Goal: Transaction & Acquisition: Purchase product/service

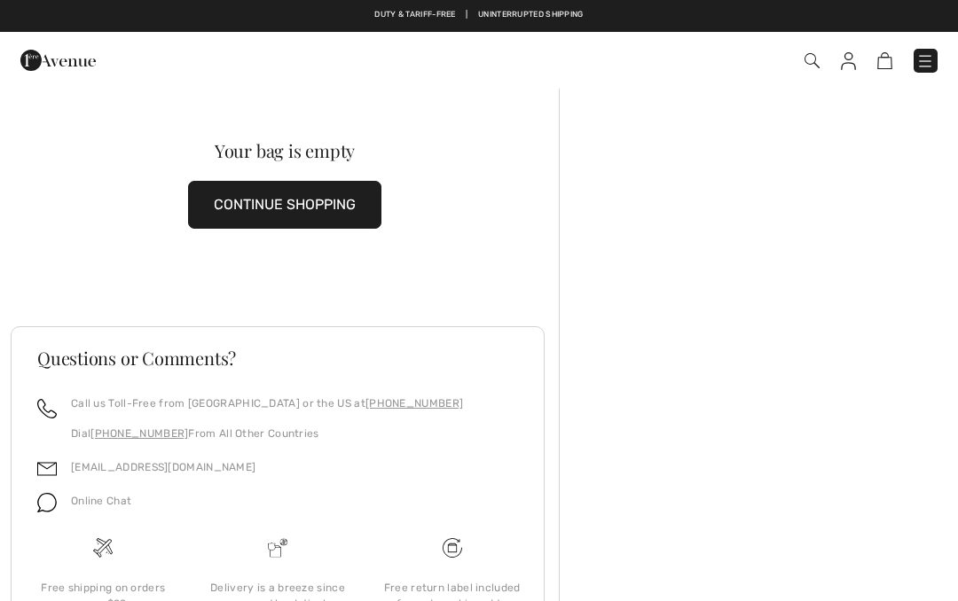
scroll to position [1, 0]
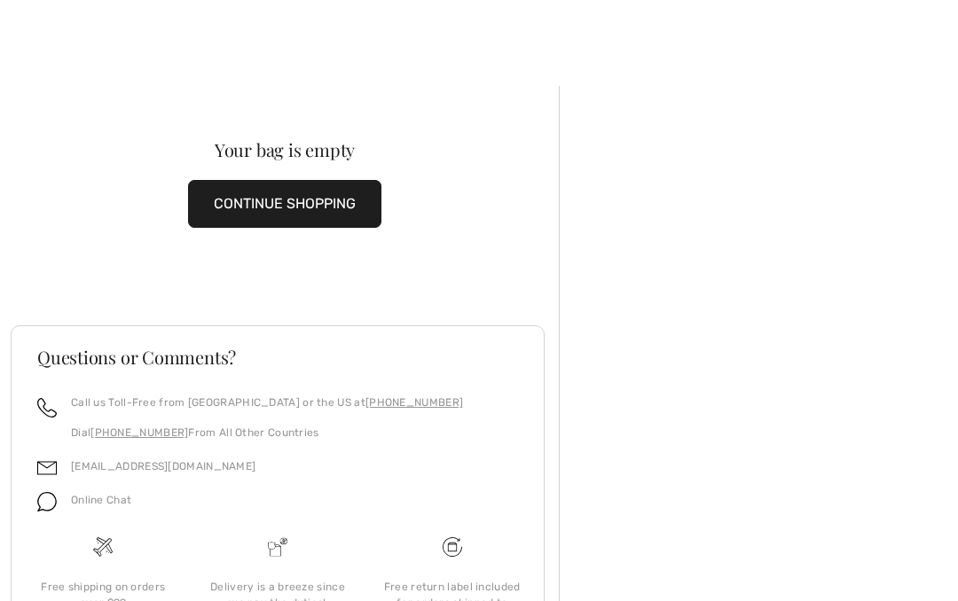
click at [328, 211] on button "CONTINUE SHOPPING" at bounding box center [284, 204] width 193 height 48
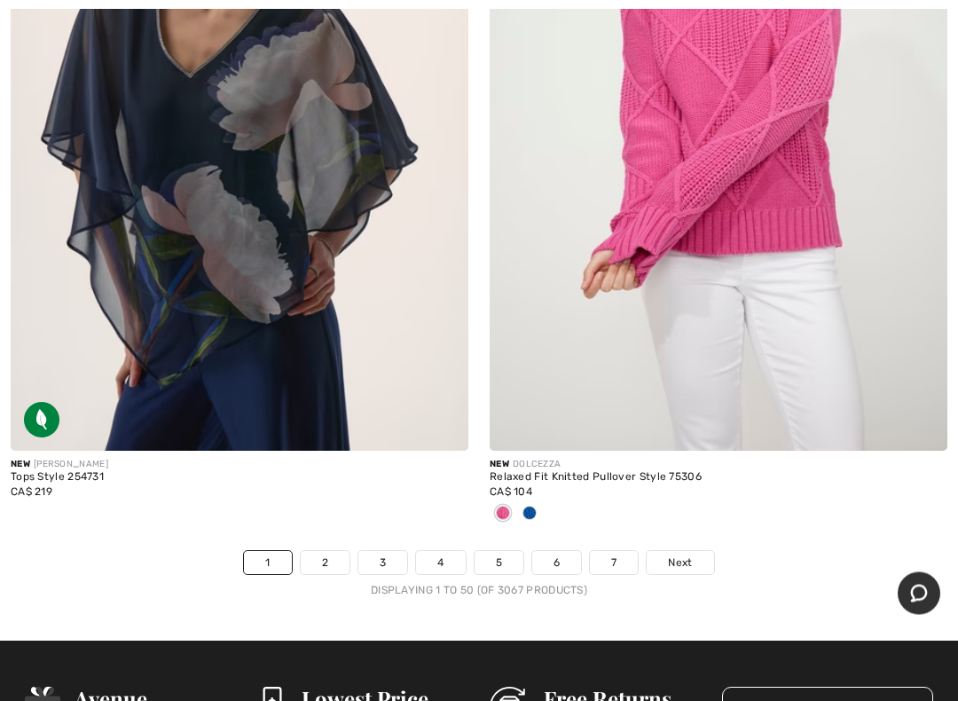
scroll to position [19640, 0]
click at [679, 554] on span "Next" at bounding box center [680, 562] width 24 height 16
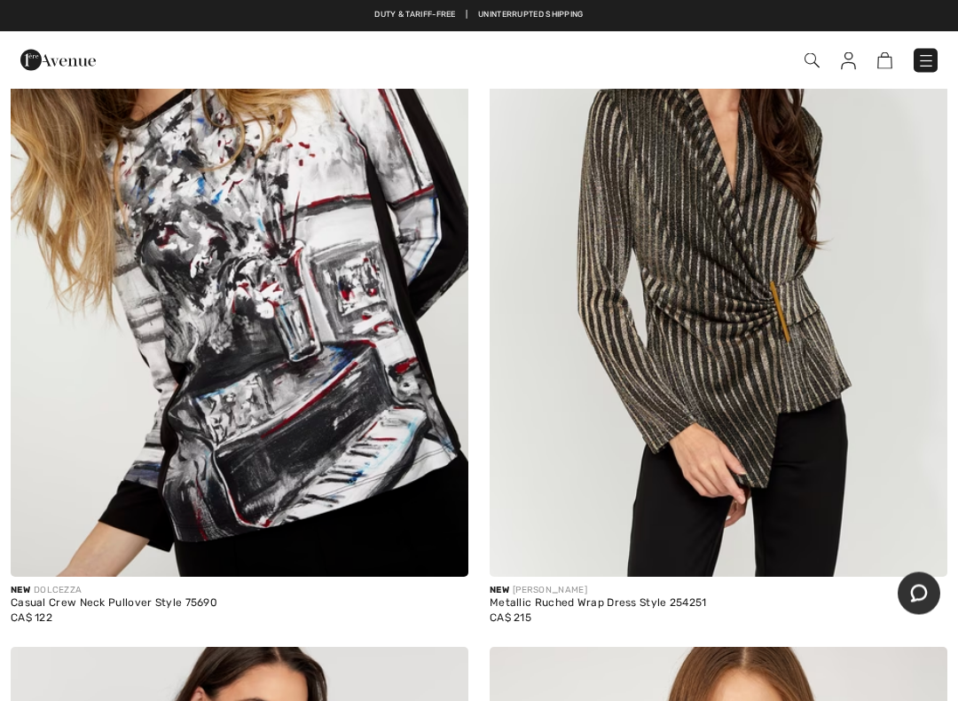
scroll to position [3410, 0]
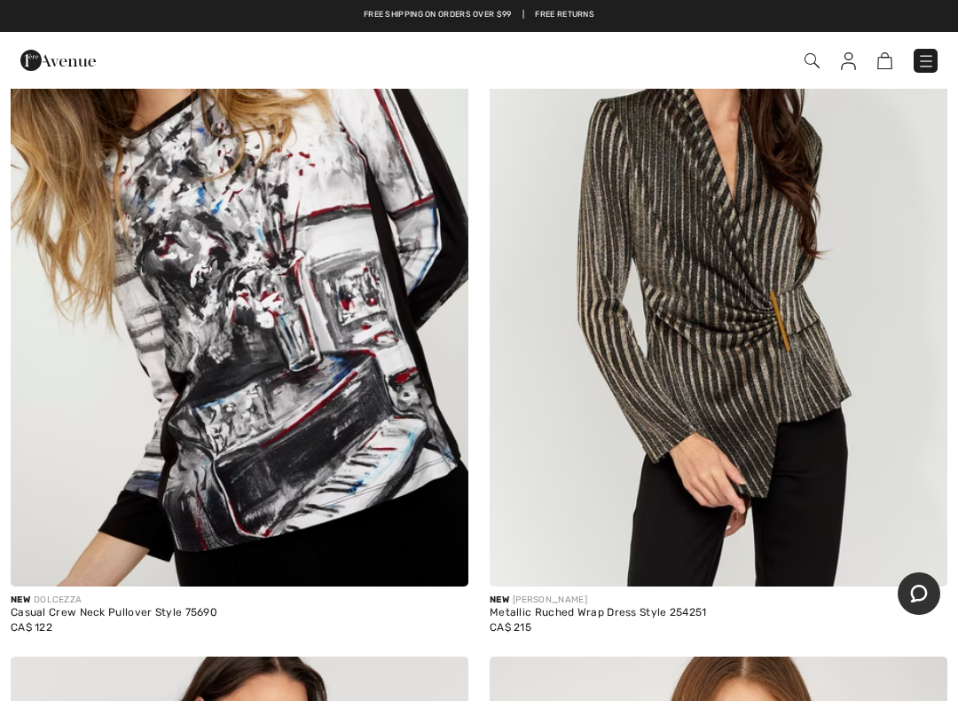
click at [247, 311] on img at bounding box center [240, 243] width 458 height 687
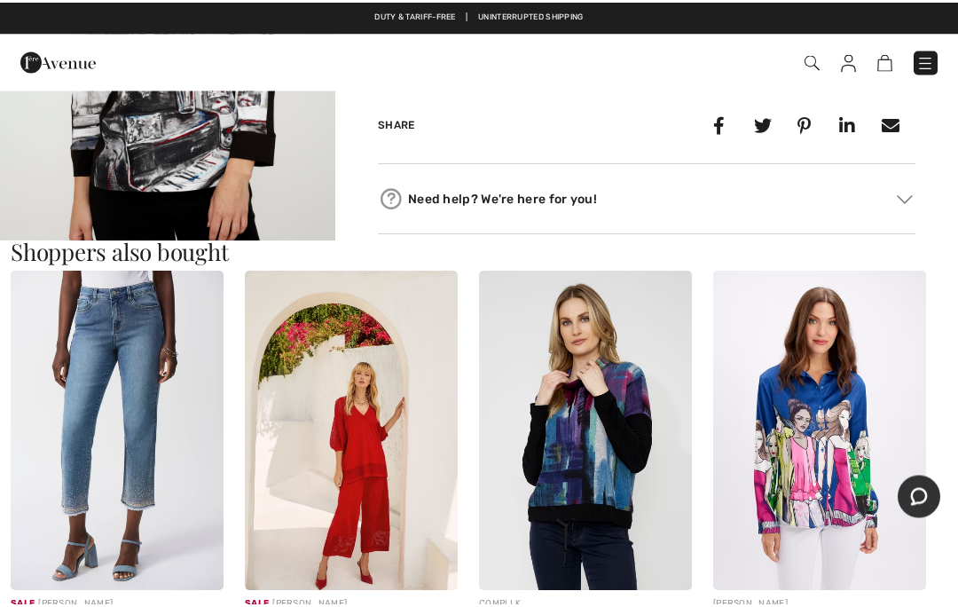
scroll to position [796, 0]
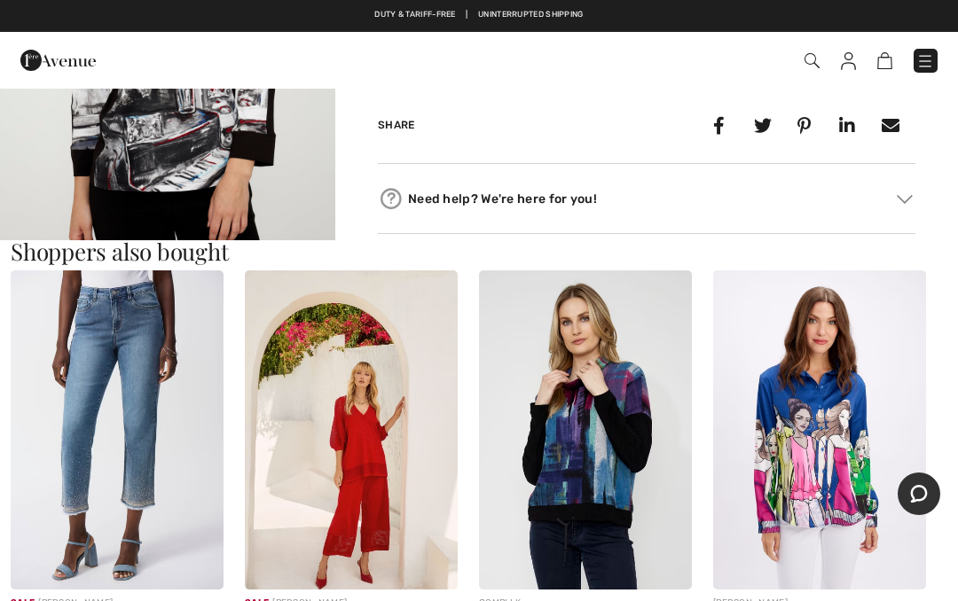
click at [811, 59] on img at bounding box center [812, 60] width 15 height 15
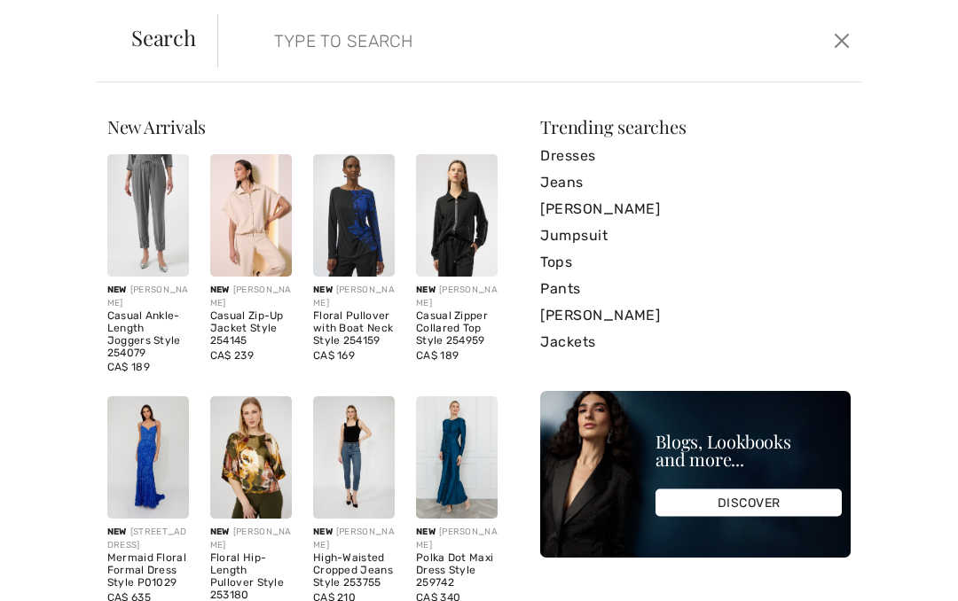
click at [302, 40] on input "search" at bounding box center [474, 40] width 427 height 53
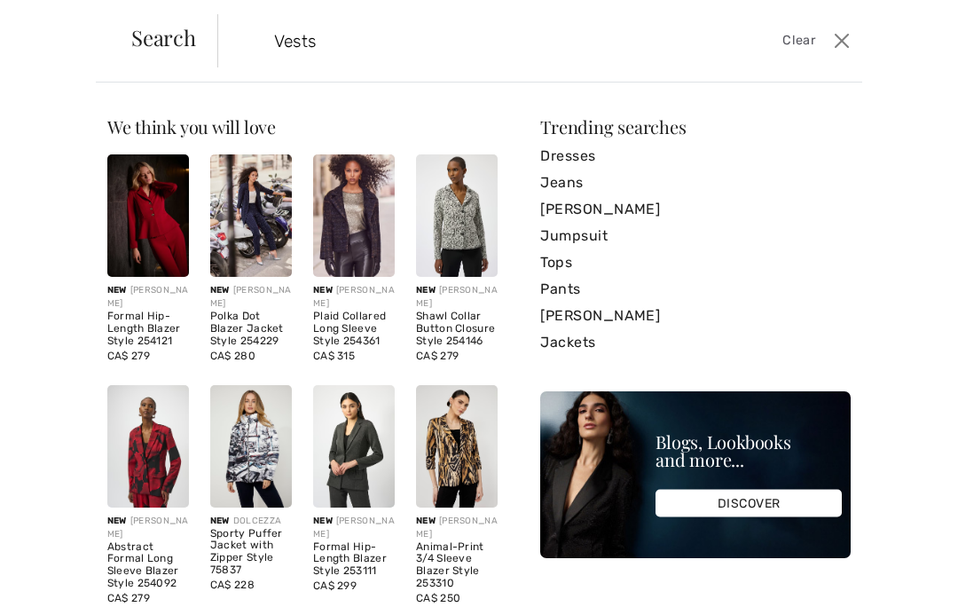
type input "Vests"
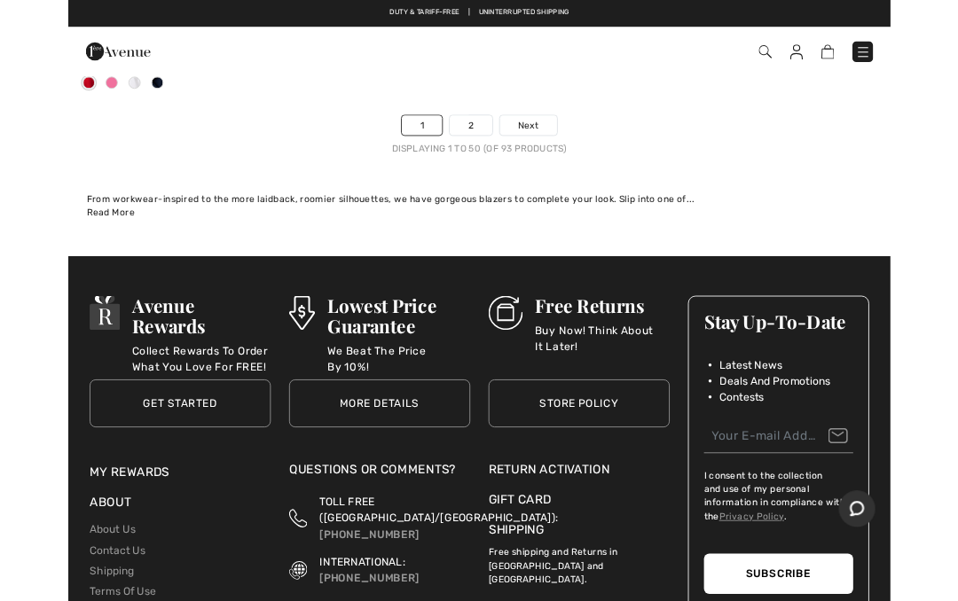
scroll to position [20109, 0]
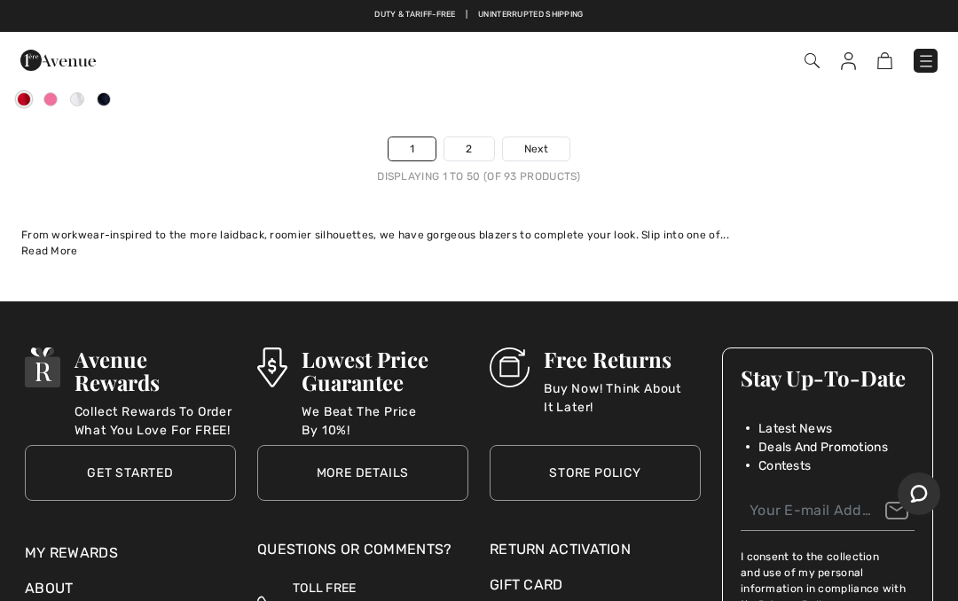
click at [541, 141] on span "Next" at bounding box center [536, 149] width 24 height 16
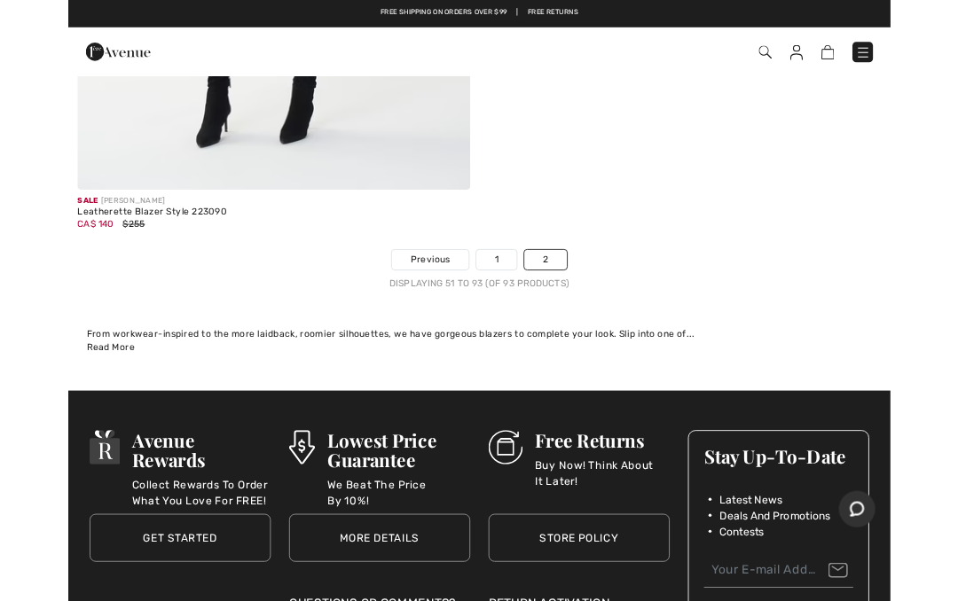
scroll to position [17308, 0]
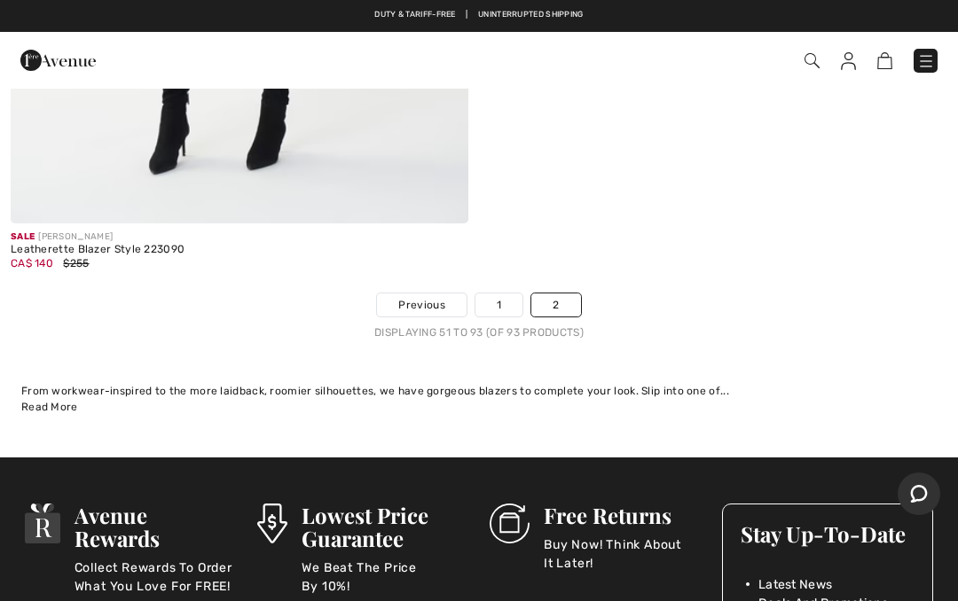
click at [554, 294] on link "2" at bounding box center [555, 305] width 49 height 23
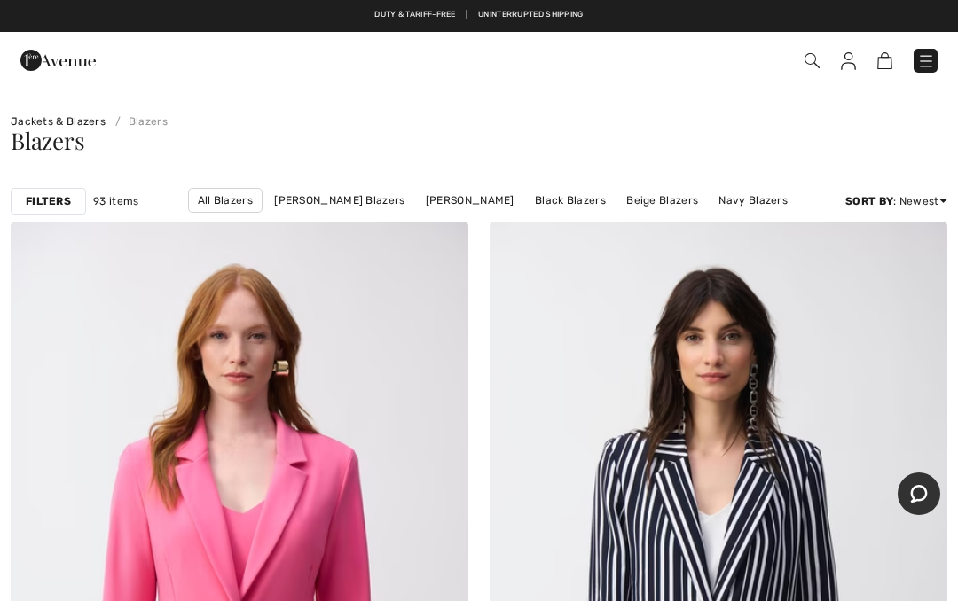
click at [807, 59] on img at bounding box center [812, 60] width 15 height 15
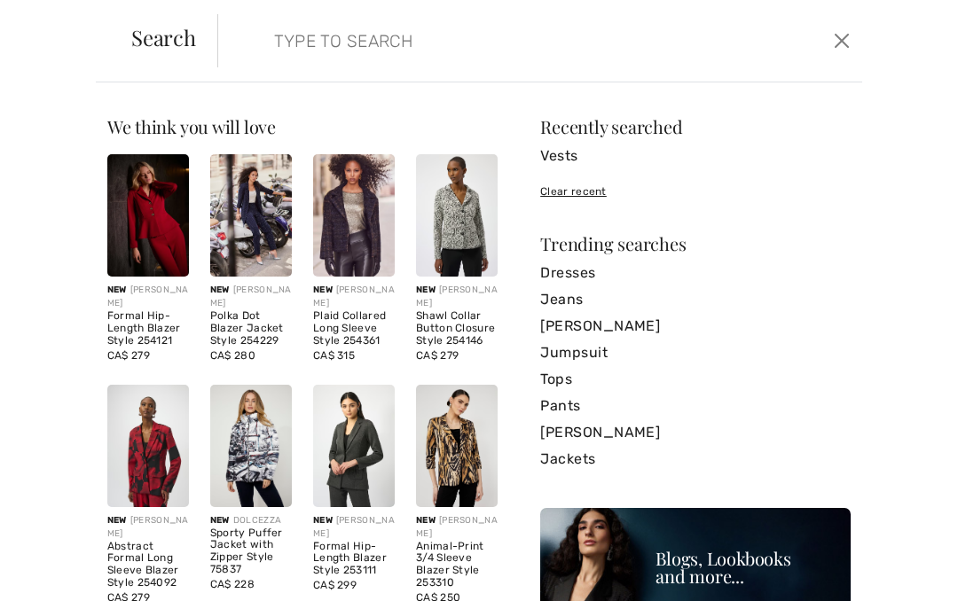
click at [264, 45] on input "search" at bounding box center [474, 40] width 427 height 53
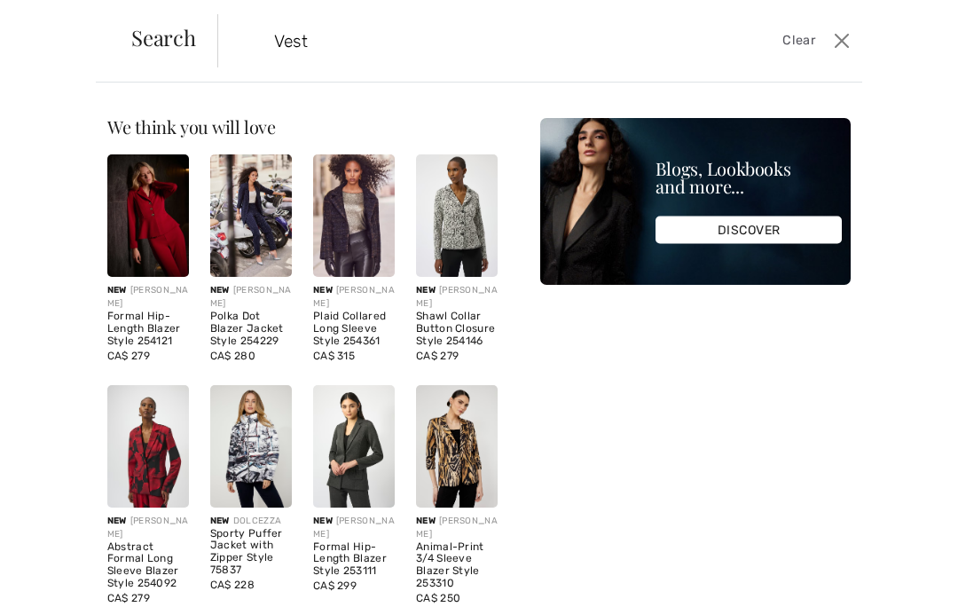
type input "Vest"
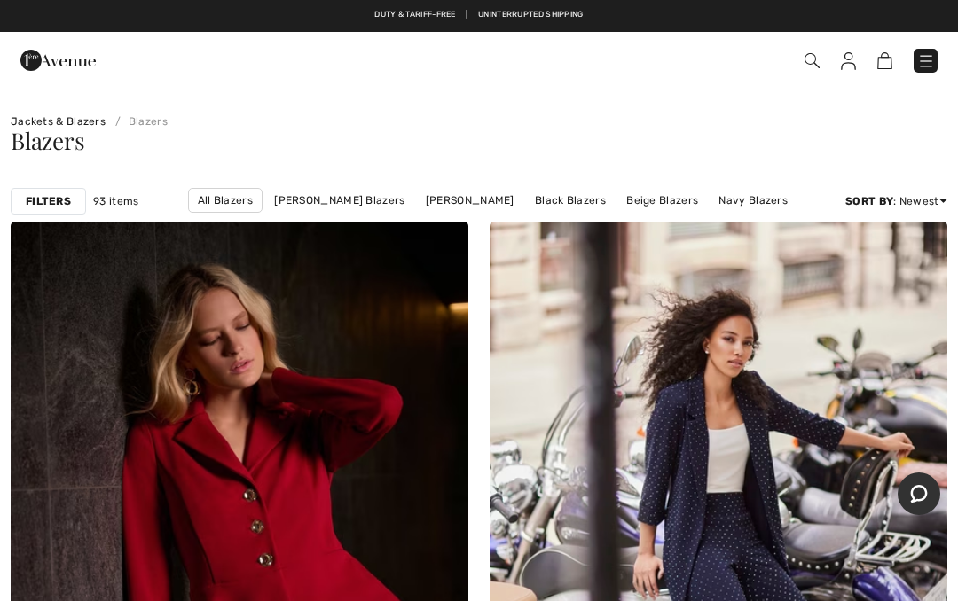
click at [145, 121] on link "Blazers" at bounding box center [137, 121] width 59 height 12
click at [805, 68] on img at bounding box center [812, 60] width 15 height 15
